Goal: Navigation & Orientation: Go to known website

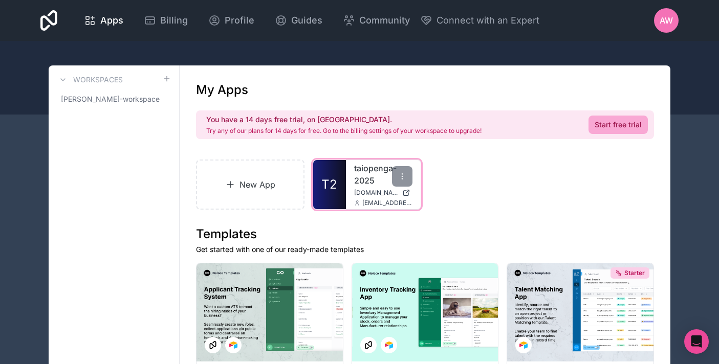
click at [368, 187] on div "taiopenga-2025 taiopenga-2025.noloco.co arekawatson@hirangi.maori.nz" at bounding box center [383, 184] width 75 height 49
click at [402, 179] on icon at bounding box center [402, 179] width 1 height 1
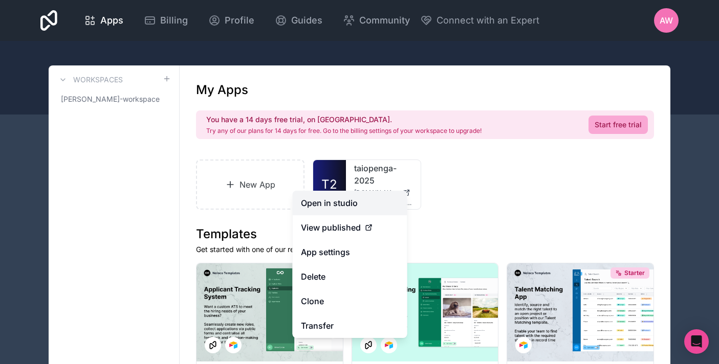
click at [383, 199] on link "Open in studio" at bounding box center [350, 203] width 115 height 25
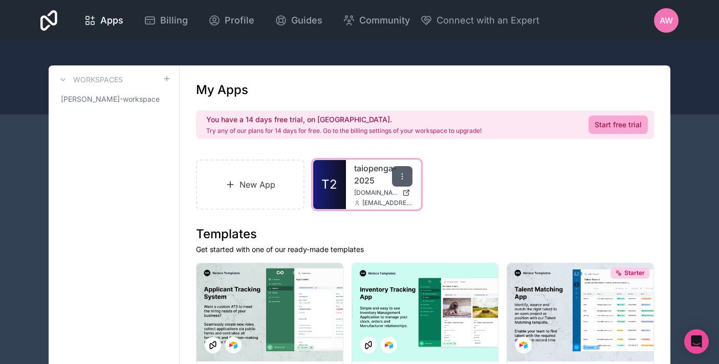
click at [404, 177] on icon at bounding box center [402, 176] width 8 height 8
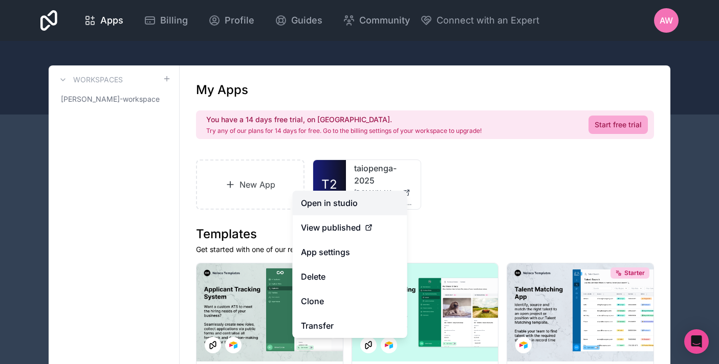
click at [366, 205] on link "Open in studio" at bounding box center [350, 203] width 115 height 25
